Goal: Communication & Community: Answer question/provide support

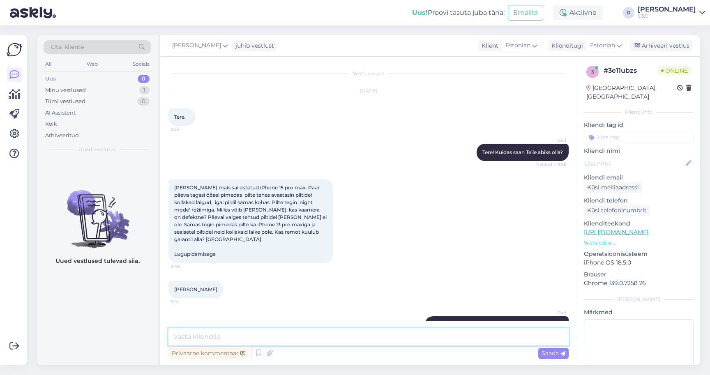
scroll to position [1148, 0]
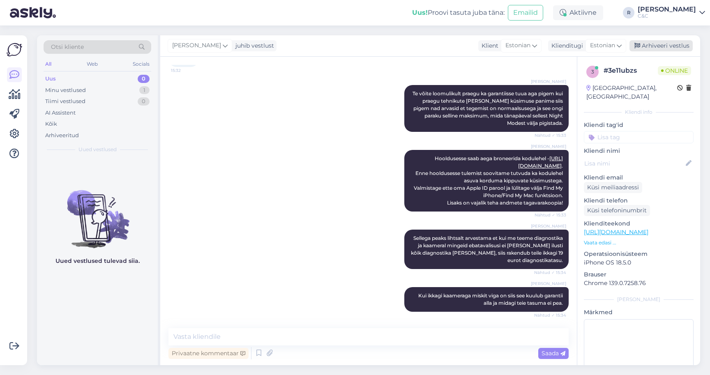
click at [675, 43] on div "Arhiveeri vestlus" at bounding box center [661, 45] width 63 height 11
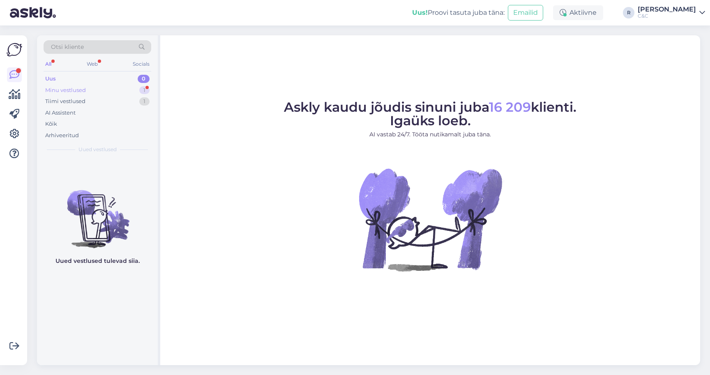
click at [127, 85] on div "Minu vestlused 1" at bounding box center [98, 91] width 108 height 12
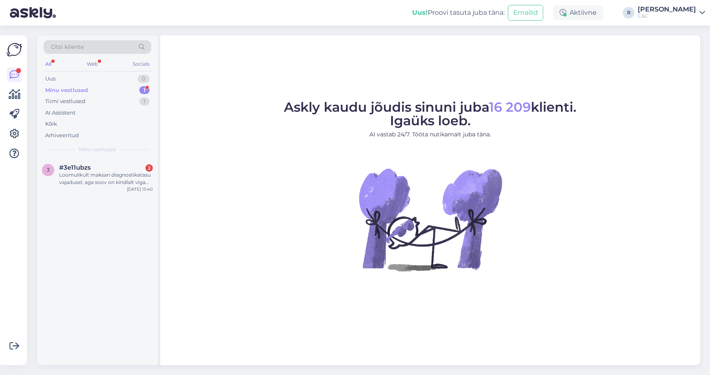
click at [127, 85] on div "Minu vestlused 1" at bounding box center [98, 91] width 108 height 12
click at [92, 151] on span "Minu vestlused" at bounding box center [97, 149] width 37 height 7
click at [92, 172] on div "Loomulikult maksan diagnostikatasu vajadusel, aga soov on kindlalt viga teada s…" at bounding box center [106, 178] width 94 height 15
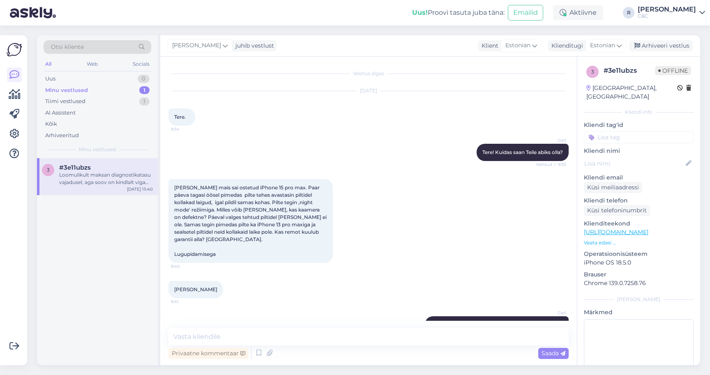
scroll to position [1312, 0]
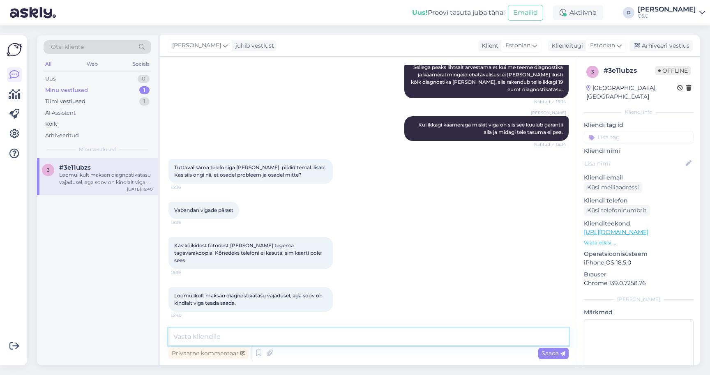
click at [271, 335] on textarea at bounding box center [369, 336] width 400 height 17
click at [658, 42] on div "Arhiveeri vestlus" at bounding box center [661, 45] width 63 height 11
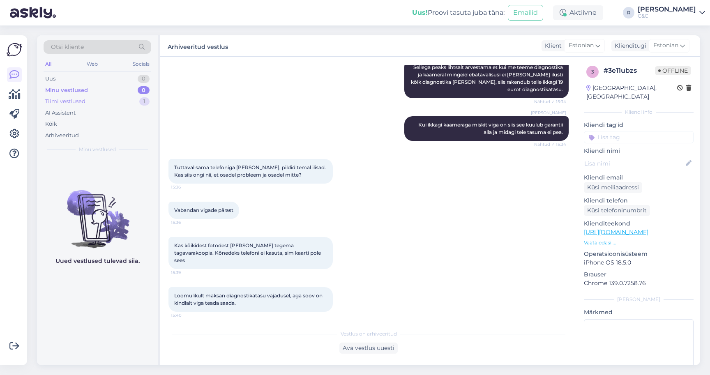
click at [94, 104] on div "Tiimi vestlused 1" at bounding box center [98, 102] width 108 height 12
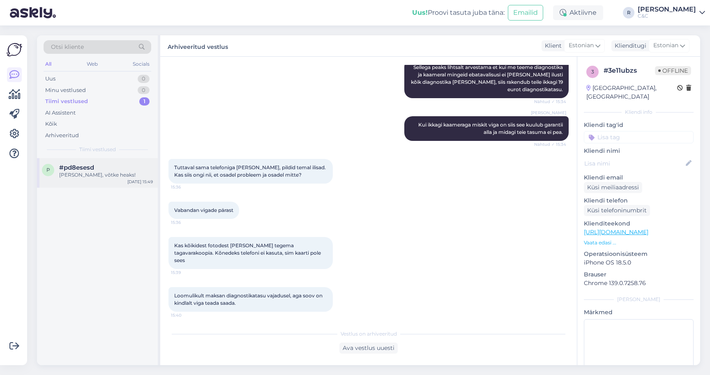
click at [84, 171] on div "[PERSON_NAME], võtke heaks!" at bounding box center [106, 174] width 94 height 7
